Goal: Browse casually

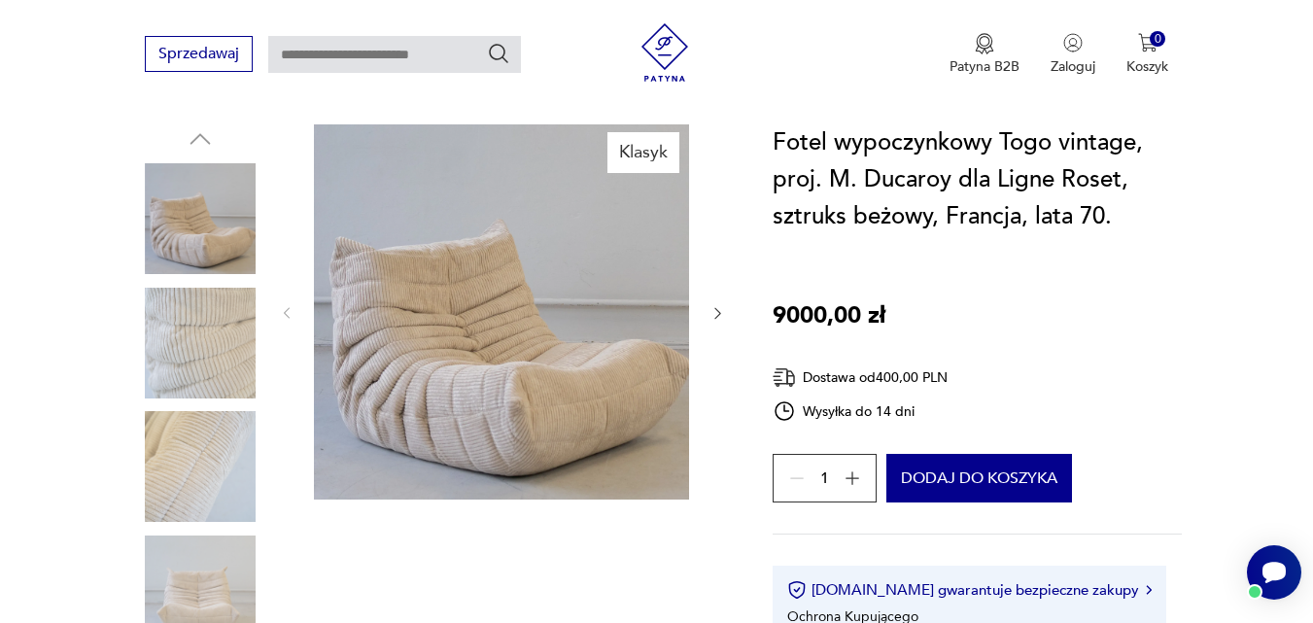
scroll to position [194, 0]
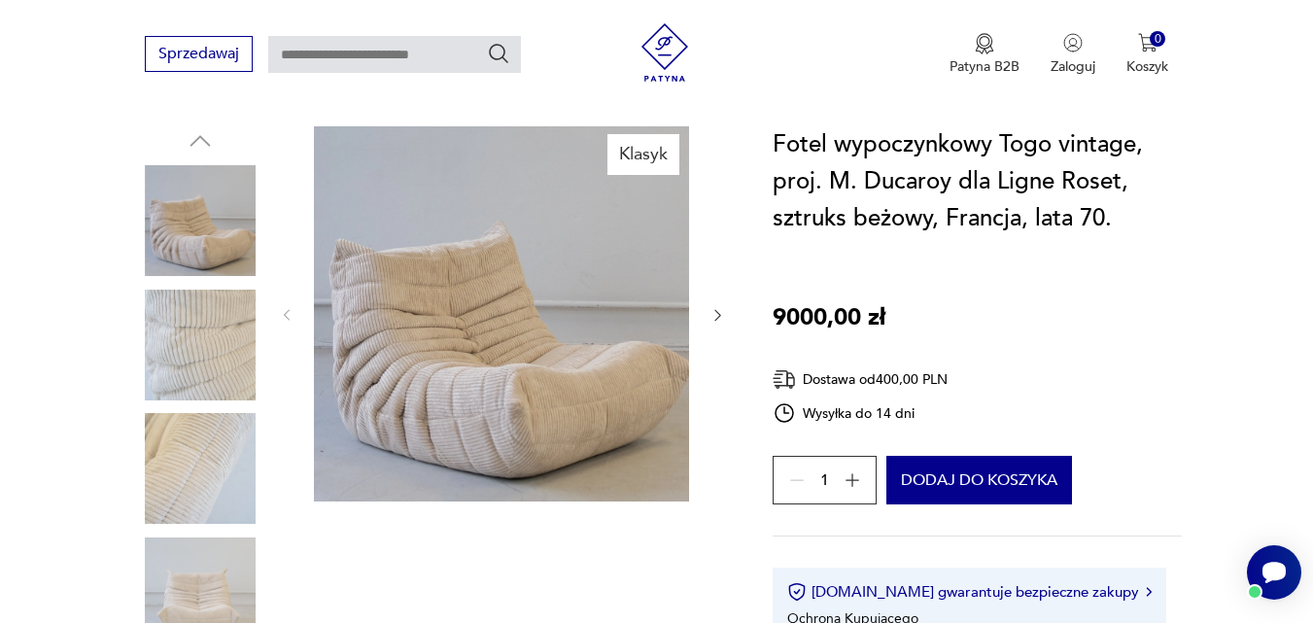
click at [188, 327] on img at bounding box center [200, 345] width 111 height 111
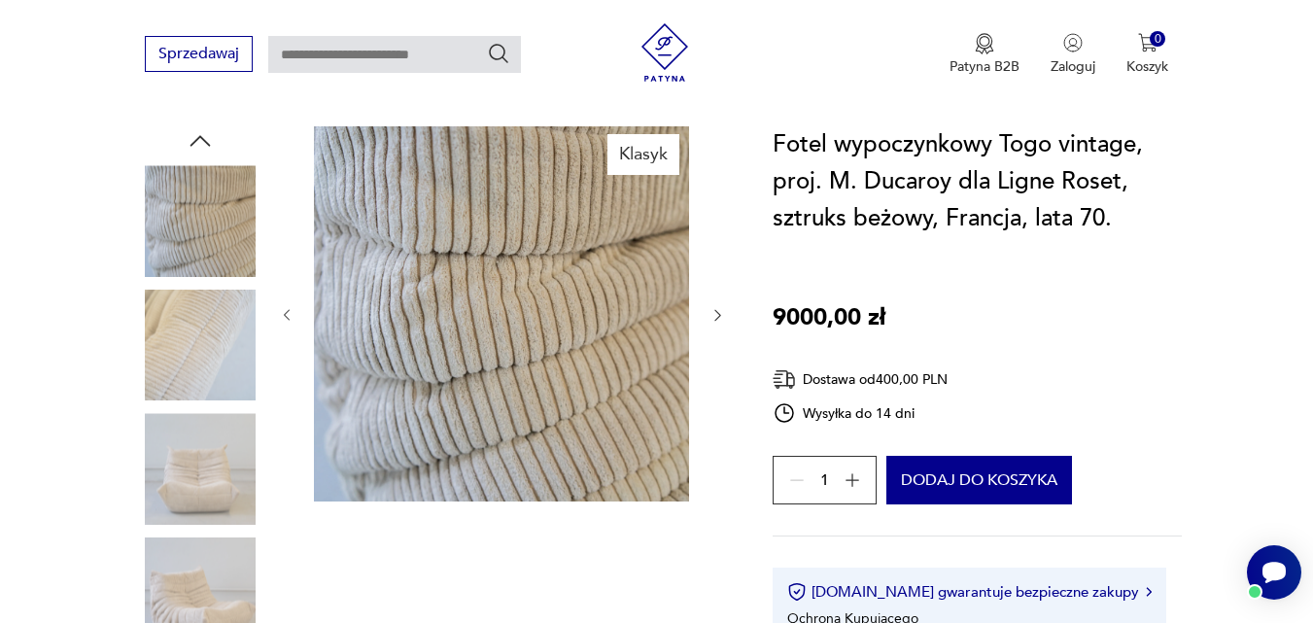
click at [201, 449] on img at bounding box center [200, 468] width 111 height 111
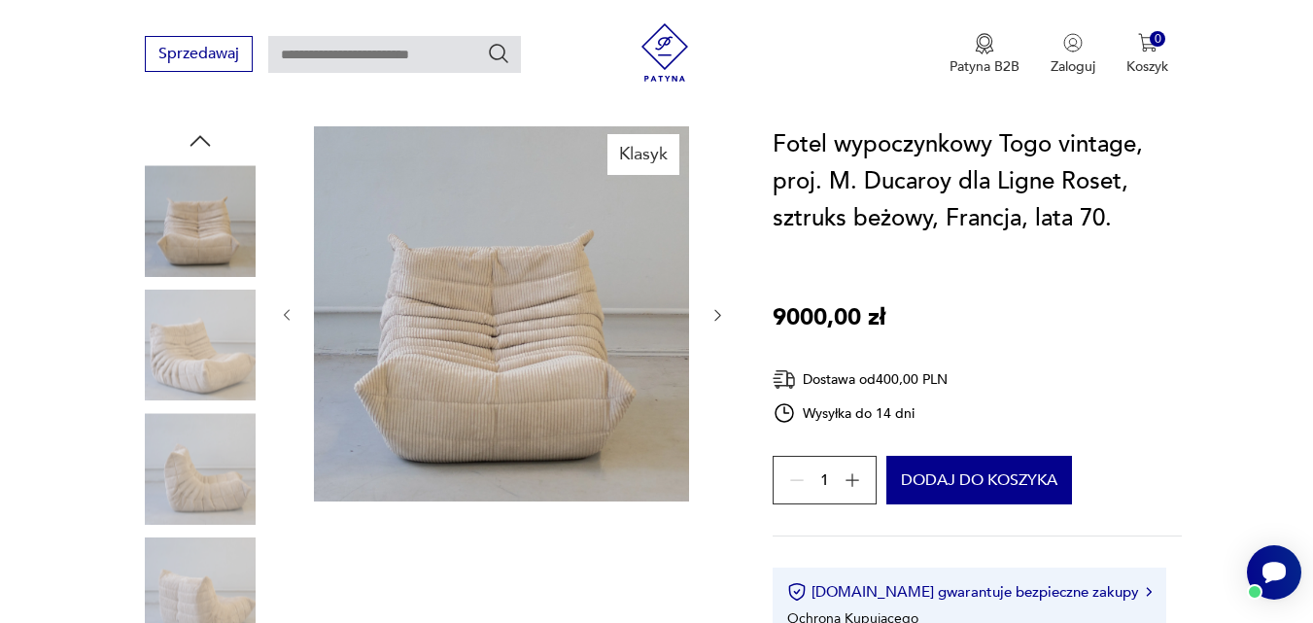
click at [197, 425] on img at bounding box center [200, 468] width 111 height 111
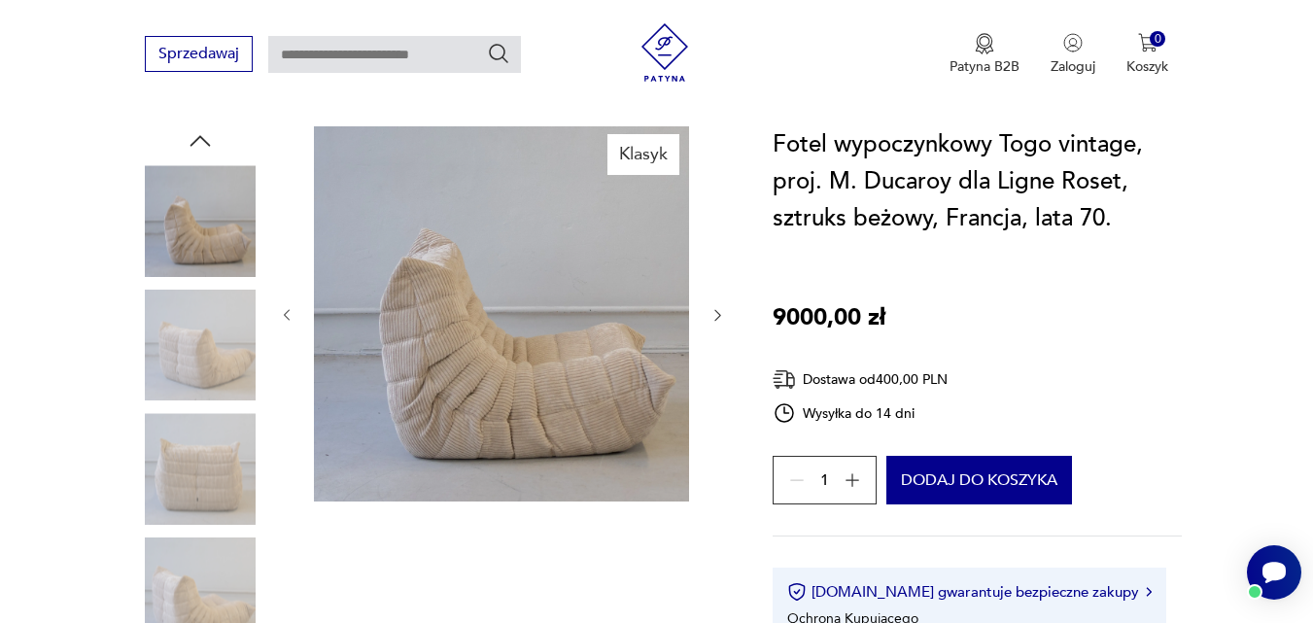
click at [198, 440] on img at bounding box center [200, 468] width 111 height 111
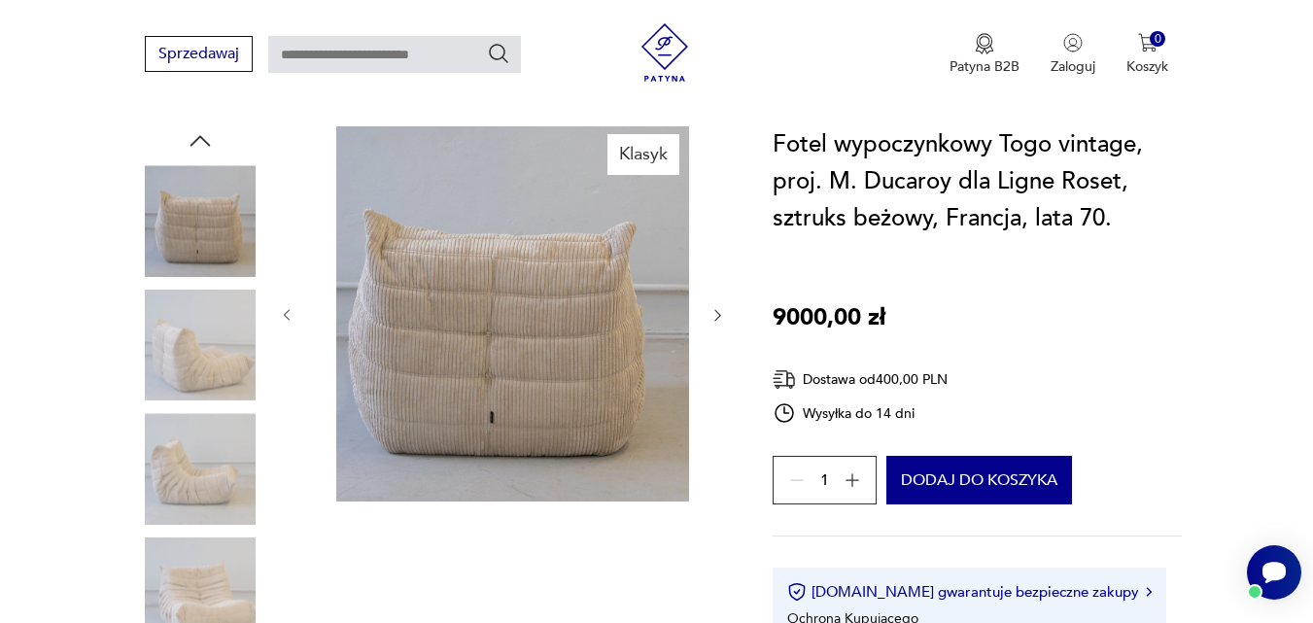
click at [195, 473] on img at bounding box center [200, 468] width 111 height 111
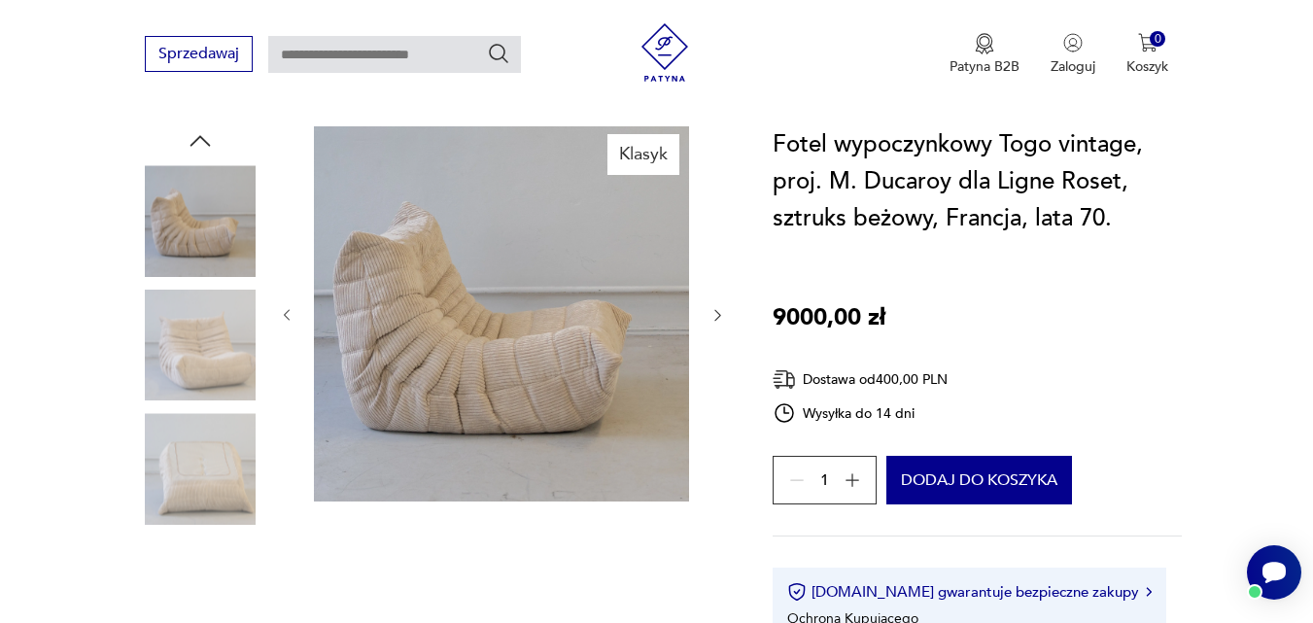
click at [211, 497] on img at bounding box center [200, 468] width 111 height 111
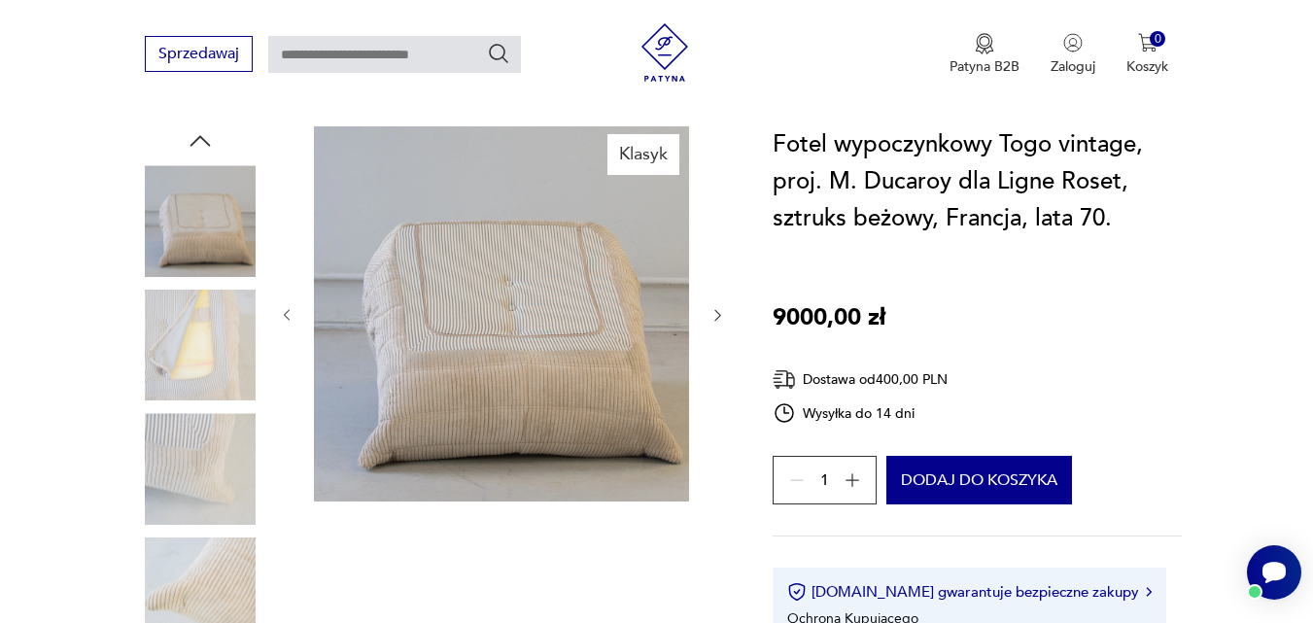
click at [192, 524] on div at bounding box center [200, 470] width 111 height 115
click at [174, 561] on img at bounding box center [200, 592] width 111 height 111
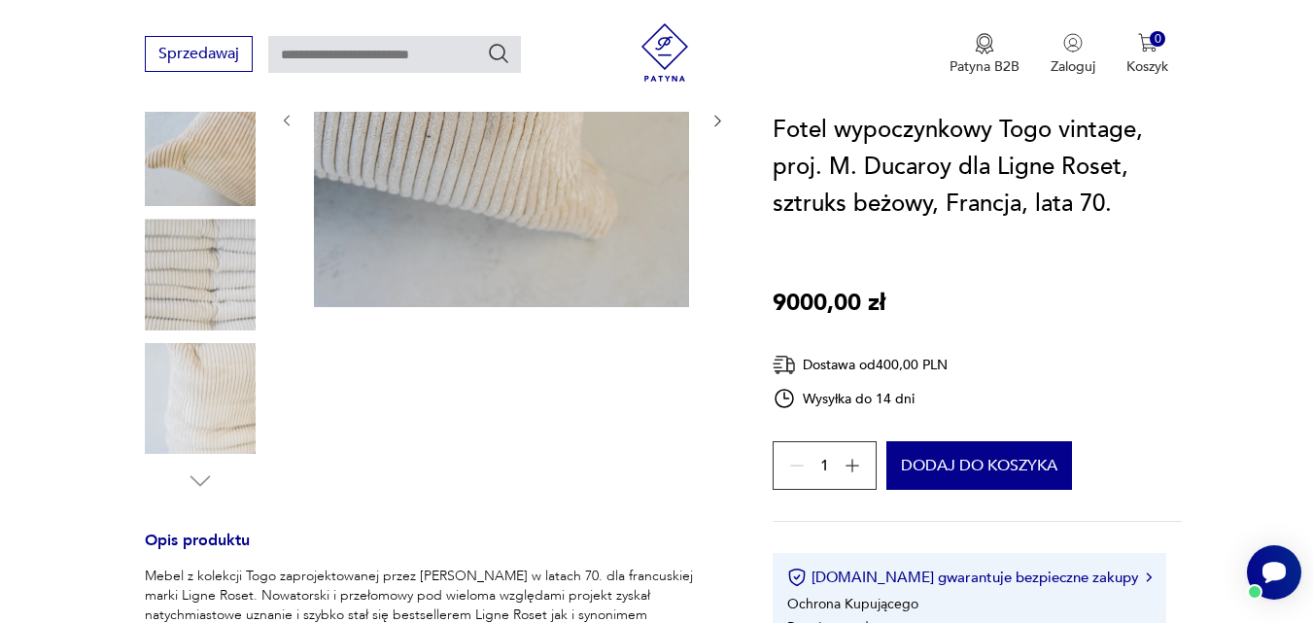
scroll to position [0, 0]
